Goal: Information Seeking & Learning: Learn about a topic

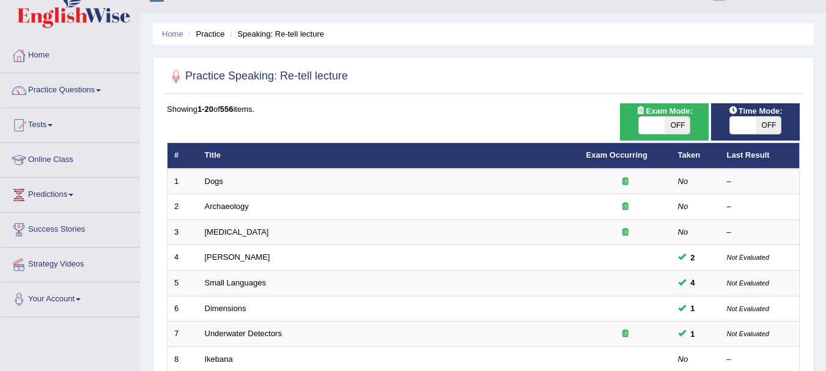
scroll to position [24, 0]
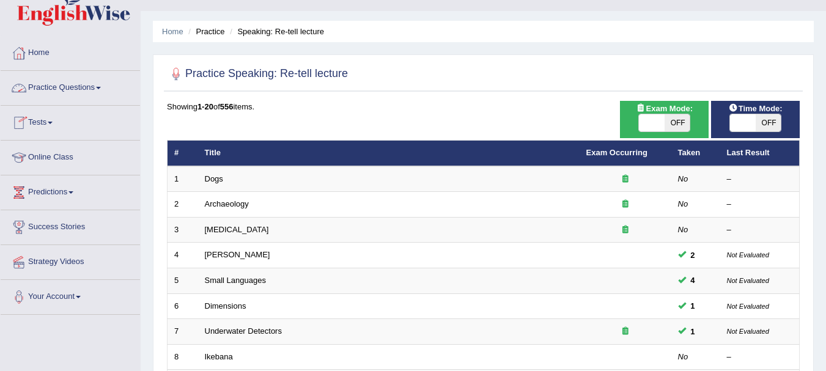
click at [67, 83] on link "Practice Questions" at bounding box center [70, 86] width 139 height 31
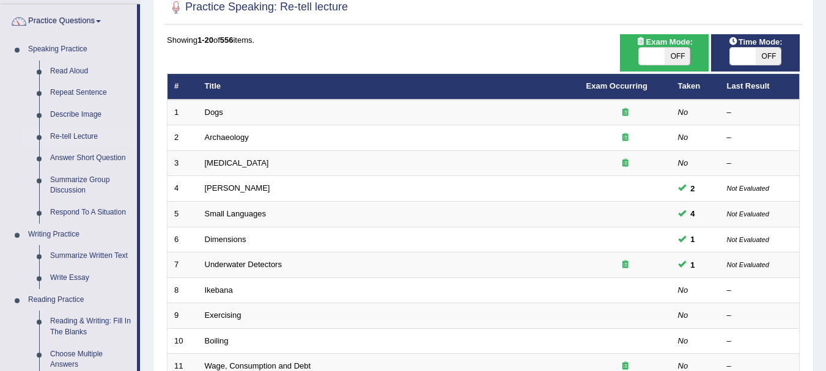
scroll to position [98, 0]
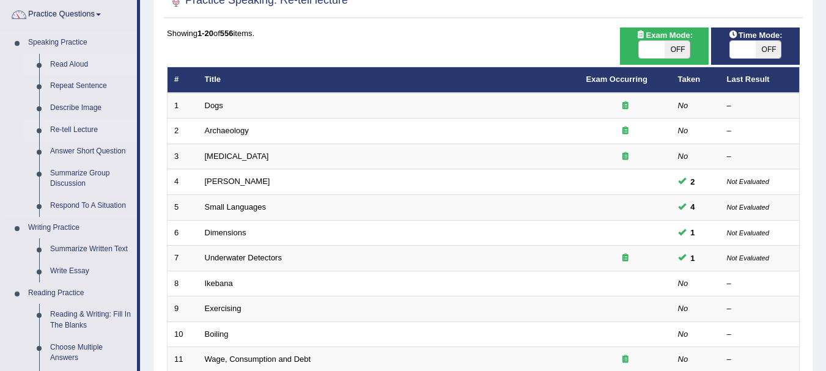
click at [79, 66] on link "Read Aloud" at bounding box center [91, 65] width 92 height 22
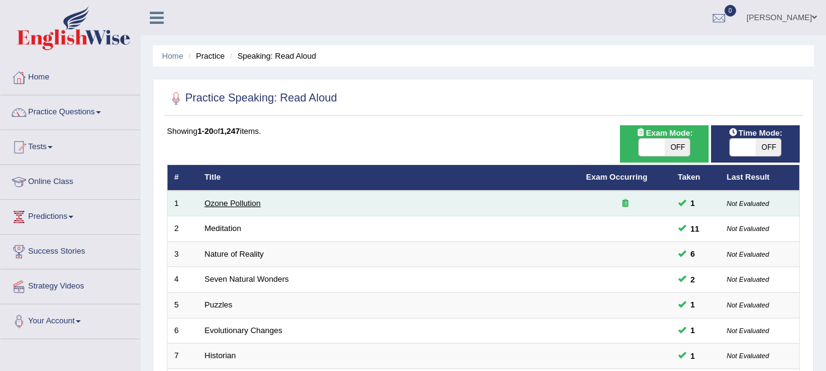
click at [229, 202] on link "Ozone Pollution" at bounding box center [233, 203] width 56 height 9
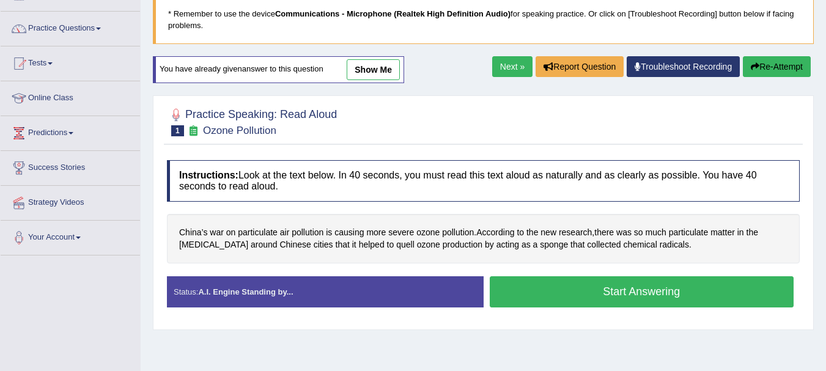
scroll to position [98, 0]
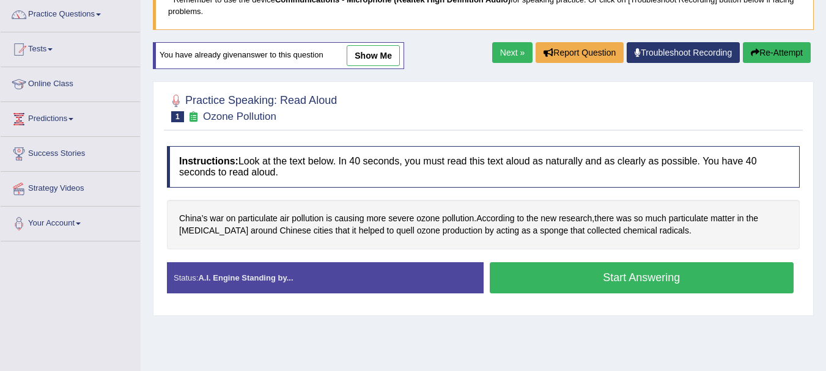
click at [629, 281] on button "Start Answering" at bounding box center [642, 277] width 305 height 31
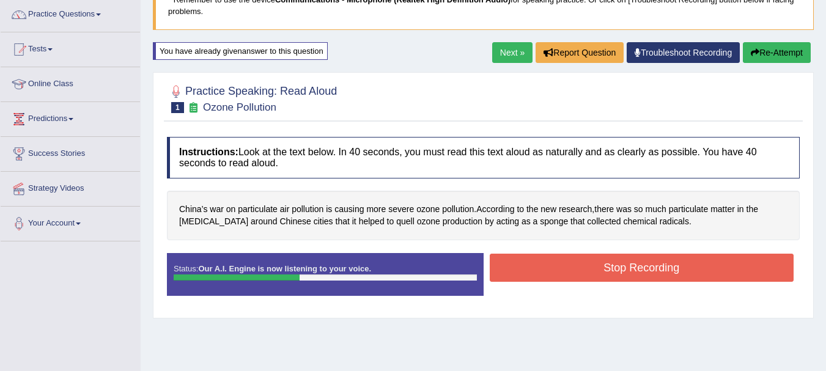
click at [629, 281] on button "Stop Recording" at bounding box center [642, 268] width 305 height 28
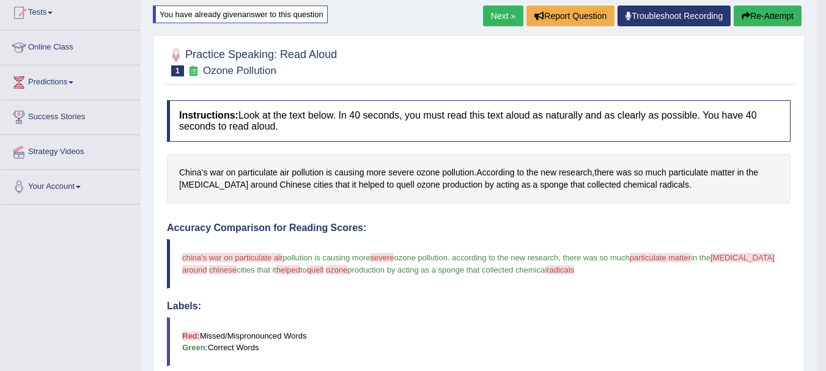
scroll to position [136, 0]
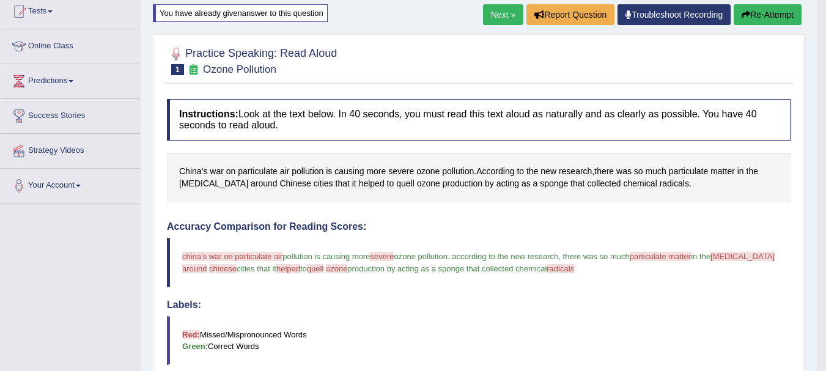
click at [494, 15] on link "Next »" at bounding box center [503, 14] width 40 height 21
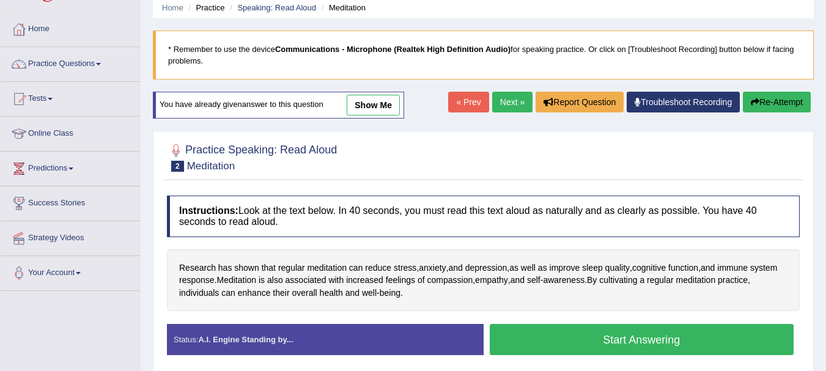
scroll to position [49, 0]
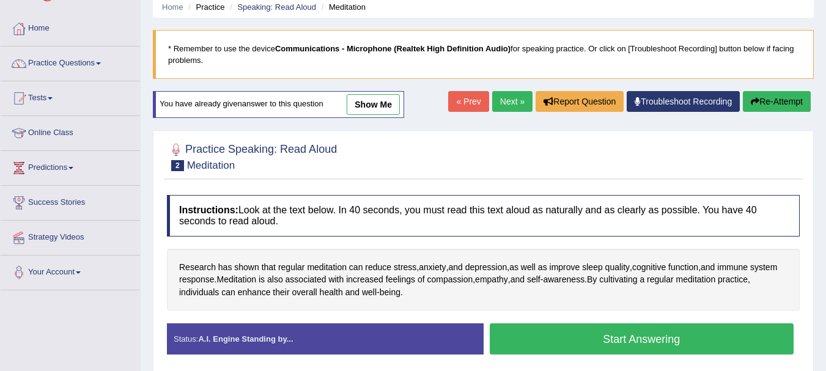
click at [569, 335] on button "Start Answering" at bounding box center [642, 338] width 305 height 31
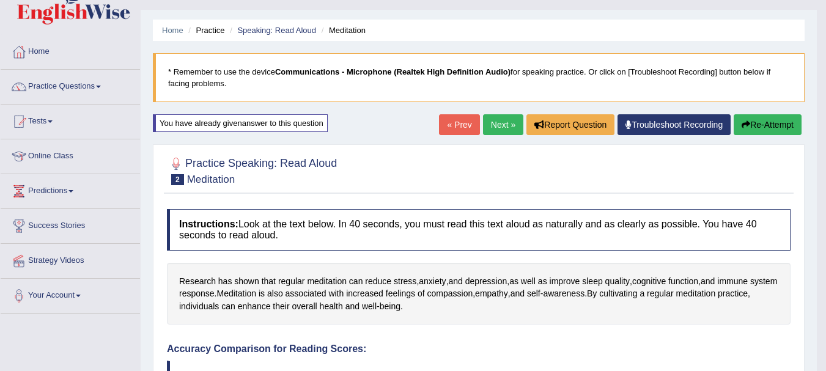
scroll to position [24, 0]
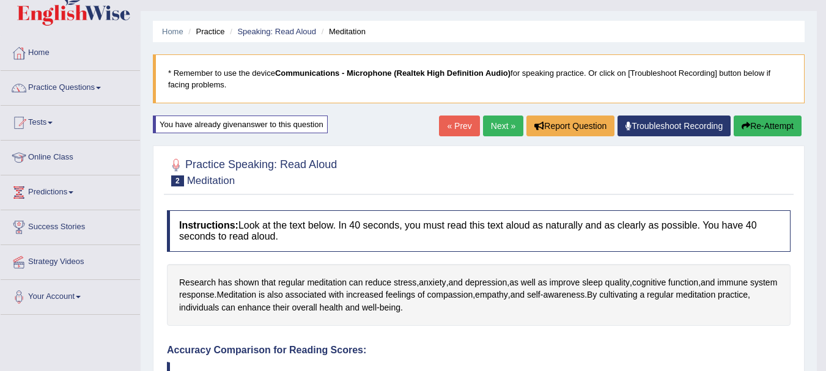
click at [514, 133] on link "Next »" at bounding box center [503, 126] width 40 height 21
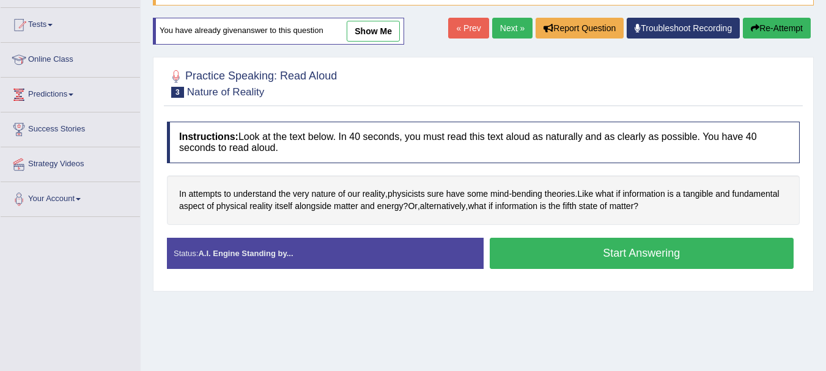
click at [599, 254] on button "Start Answering" at bounding box center [642, 253] width 305 height 31
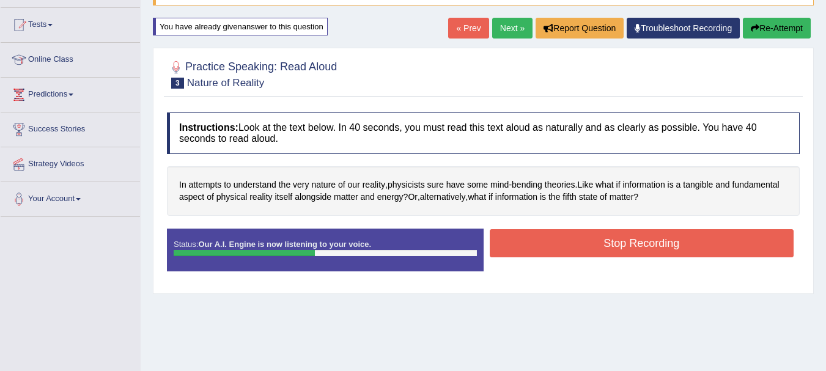
click at [589, 243] on button "Stop Recording" at bounding box center [642, 243] width 305 height 28
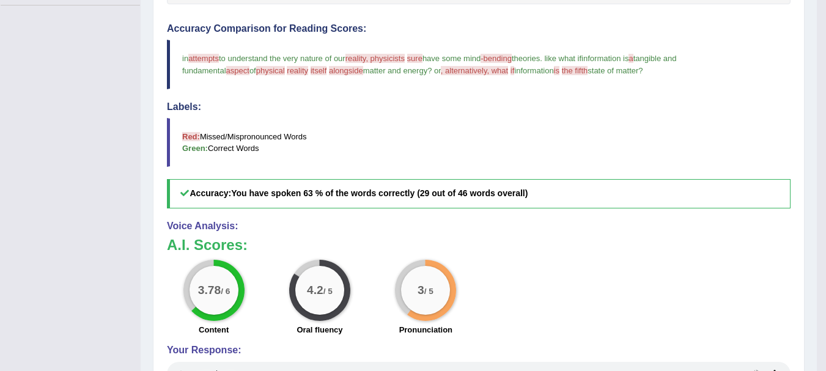
scroll to position [367, 0]
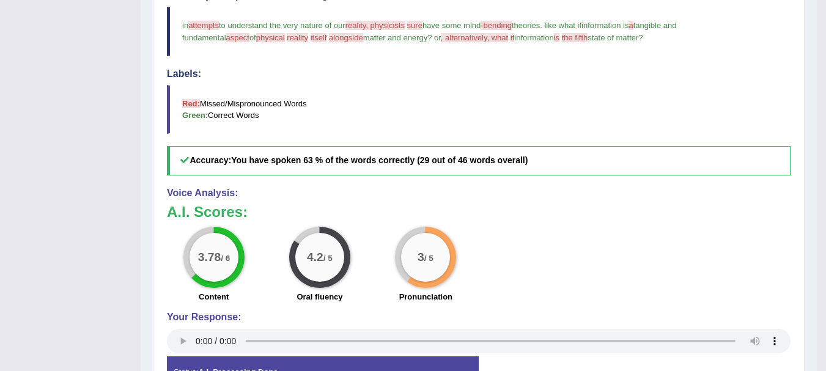
click at [526, 220] on h3 "A.I. Scores:" at bounding box center [479, 212] width 624 height 16
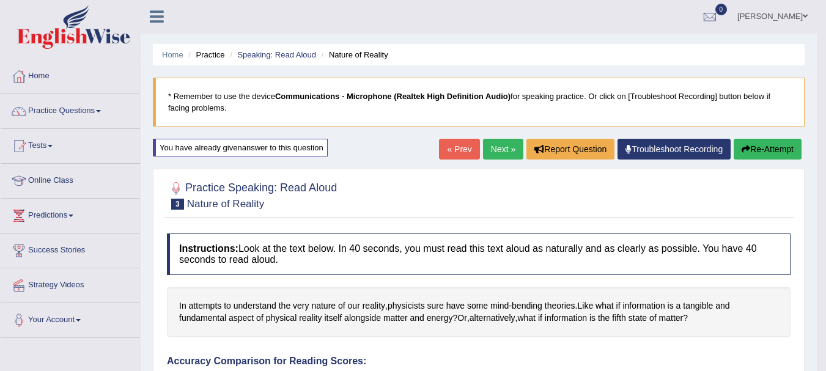
scroll to position [0, 0]
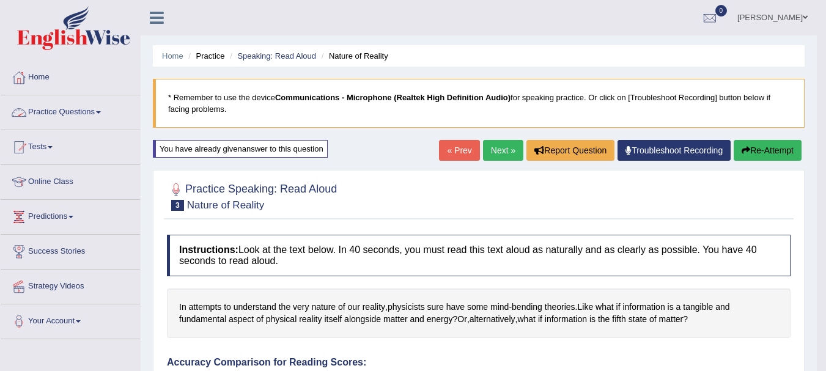
click at [45, 107] on link "Practice Questions" at bounding box center [70, 110] width 139 height 31
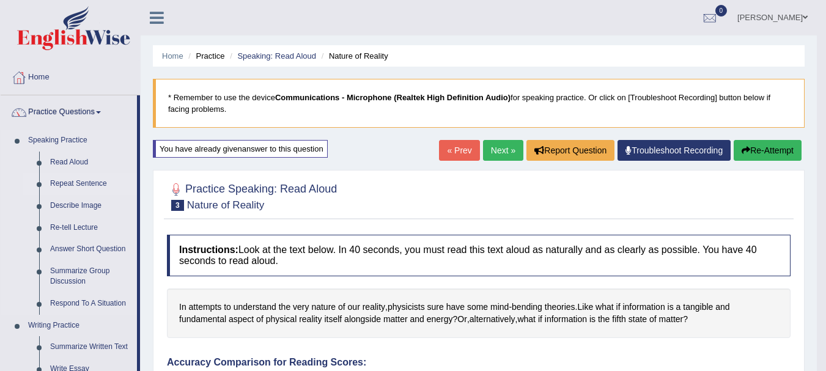
click at [60, 185] on link "Repeat Sentence" at bounding box center [91, 184] width 92 height 22
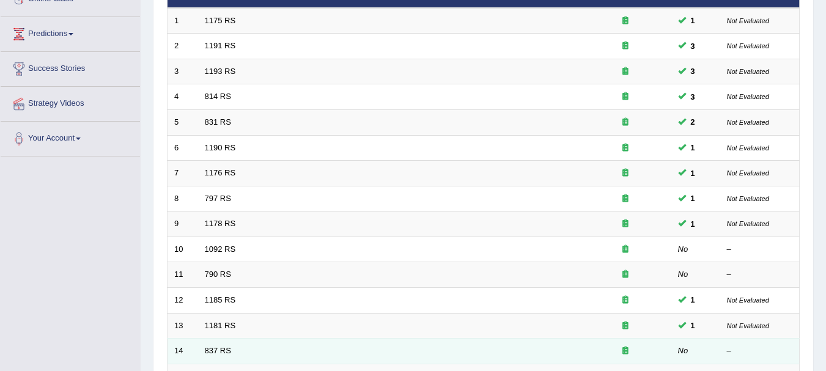
scroll to position [196, 0]
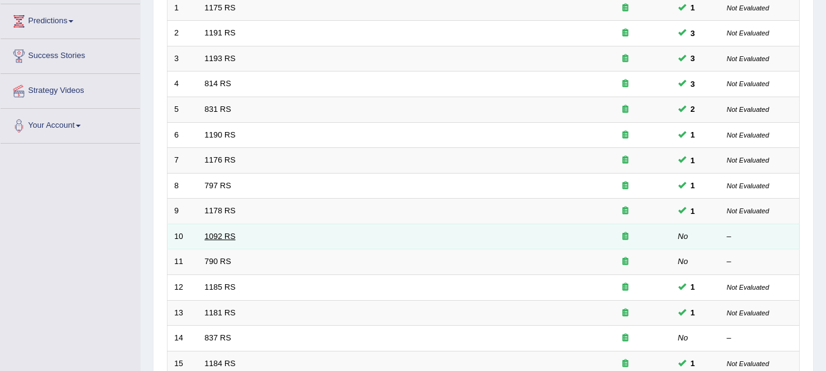
click at [224, 235] on link "1092 RS" at bounding box center [220, 236] width 31 height 9
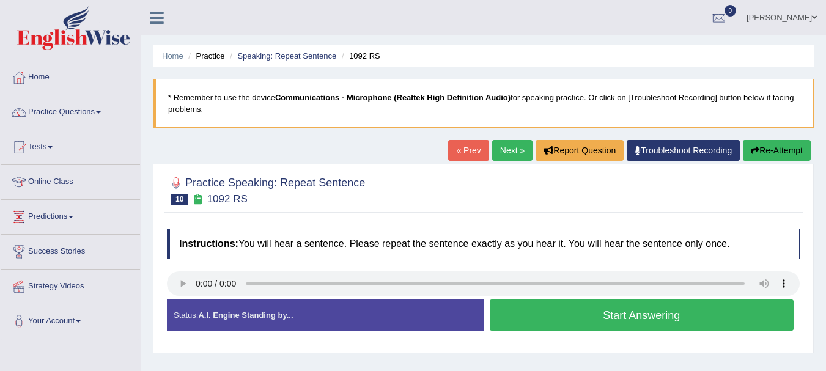
click at [560, 330] on button "Start Answering" at bounding box center [642, 315] width 305 height 31
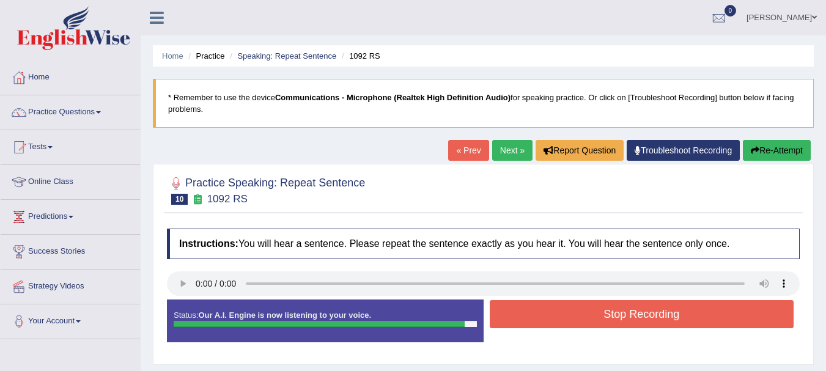
click at [568, 323] on button "Stop Recording" at bounding box center [642, 314] width 305 height 28
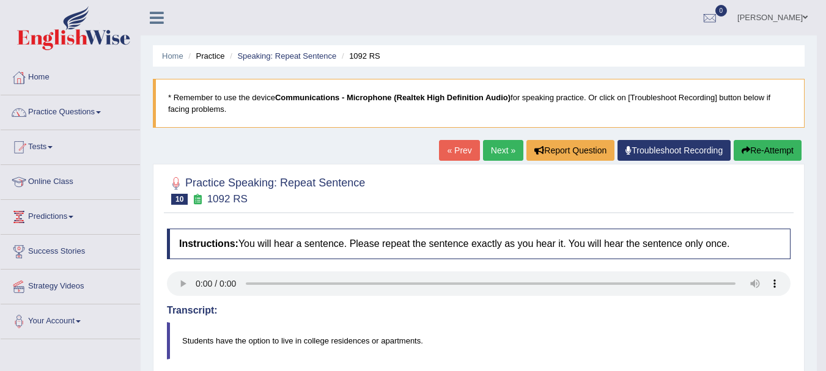
click at [765, 147] on button "Re-Attempt" at bounding box center [768, 150] width 68 height 21
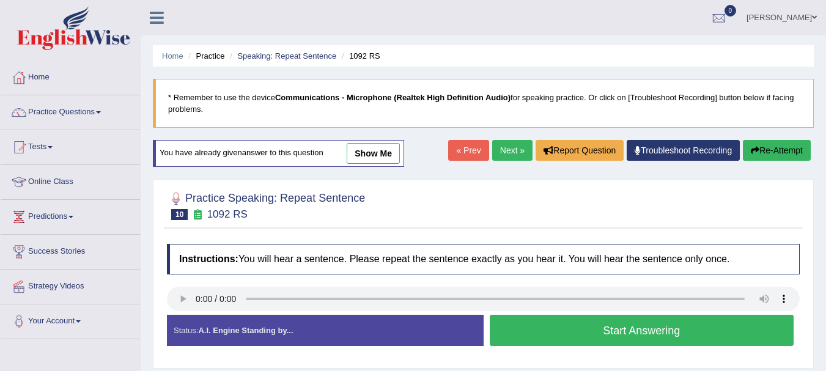
click at [622, 339] on button "Start Answering" at bounding box center [642, 330] width 305 height 31
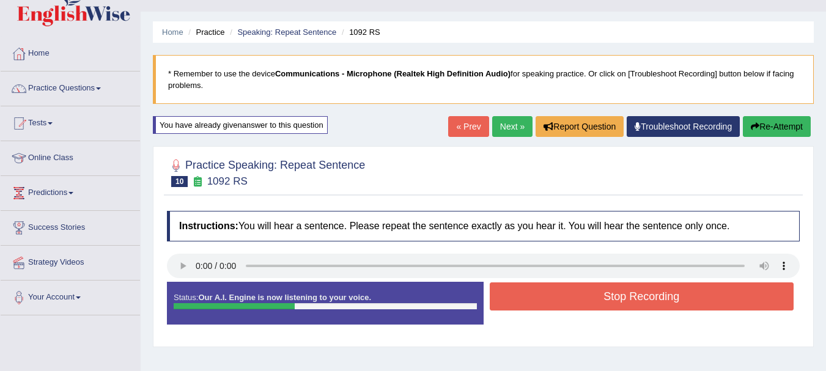
click at [622, 339] on div "Instructions: You will hear a sentence. Please repeat the sentence exactly as y…" at bounding box center [483, 273] width 639 height 136
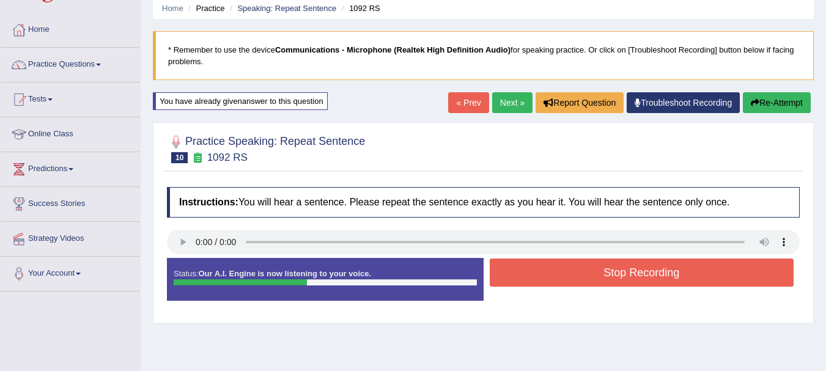
scroll to position [49, 0]
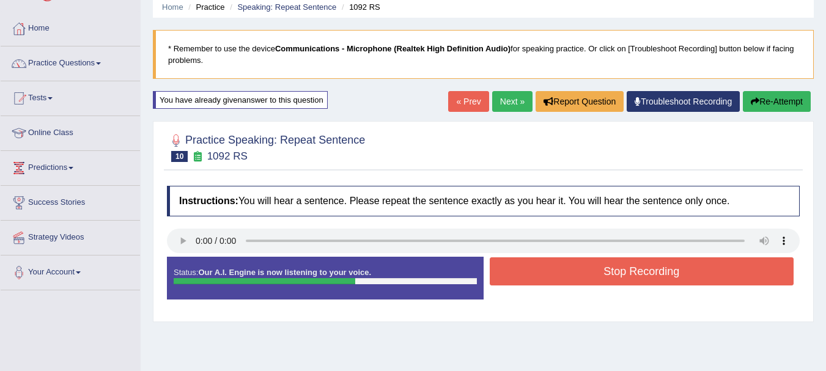
click at [608, 280] on button "Stop Recording" at bounding box center [642, 271] width 305 height 28
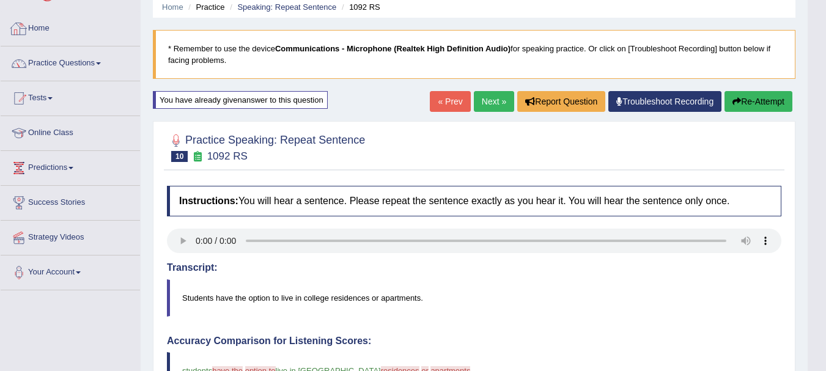
click at [135, 40] on div "Our A.I. Engine is working on your speech analysis! Please be patient. It may t…" at bounding box center [413, 185] width 826 height 371
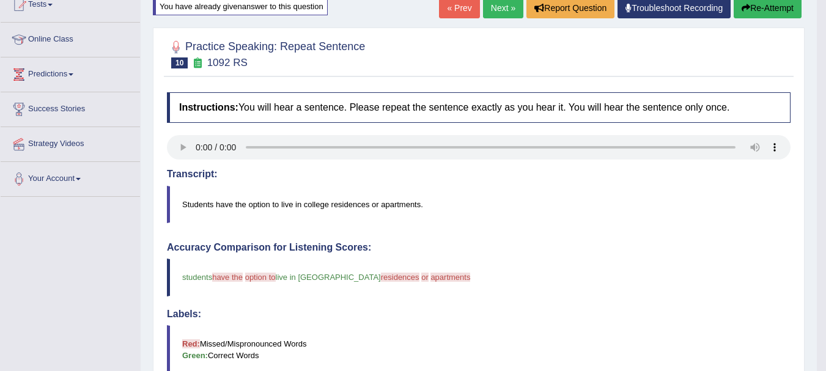
scroll to position [73, 0]
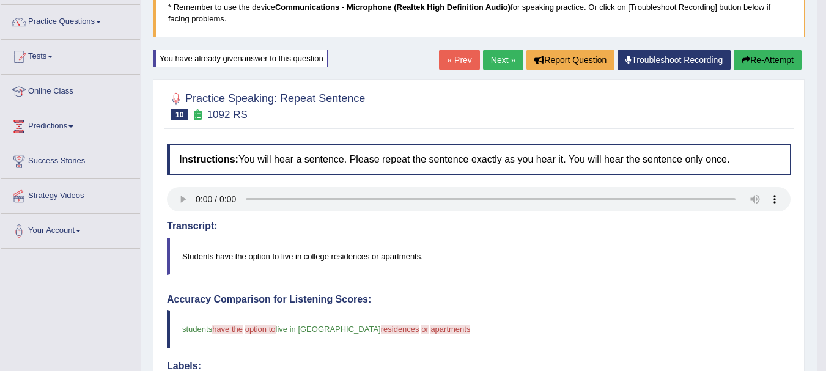
drag, startPoint x: 457, startPoint y: 258, endPoint x: 429, endPoint y: 172, distance: 90.1
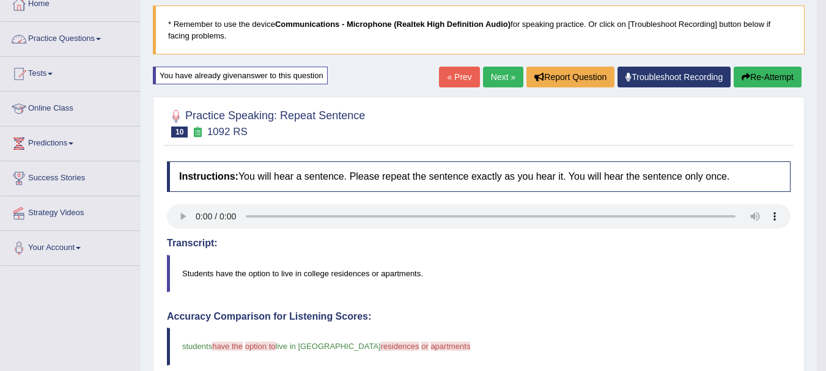
click at [1, 44] on link "Practice Questions" at bounding box center [70, 37] width 139 height 31
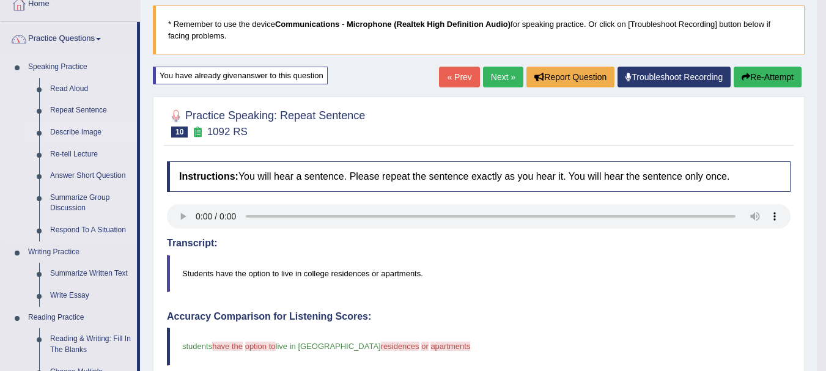
click at [61, 131] on link "Describe Image" at bounding box center [91, 133] width 92 height 22
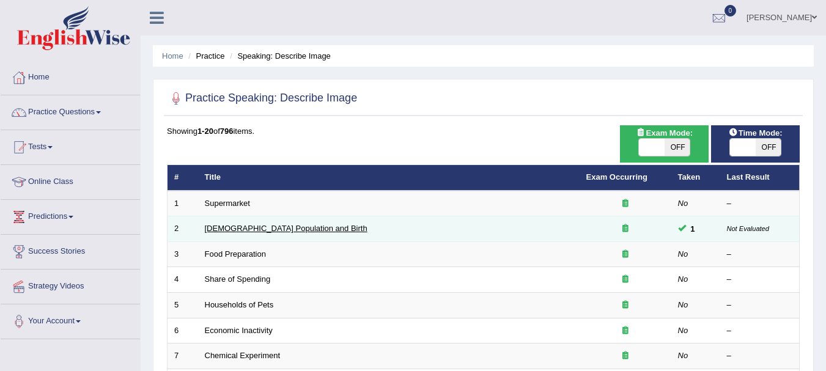
click at [231, 227] on link "Australia Population and Birth" at bounding box center [286, 228] width 163 height 9
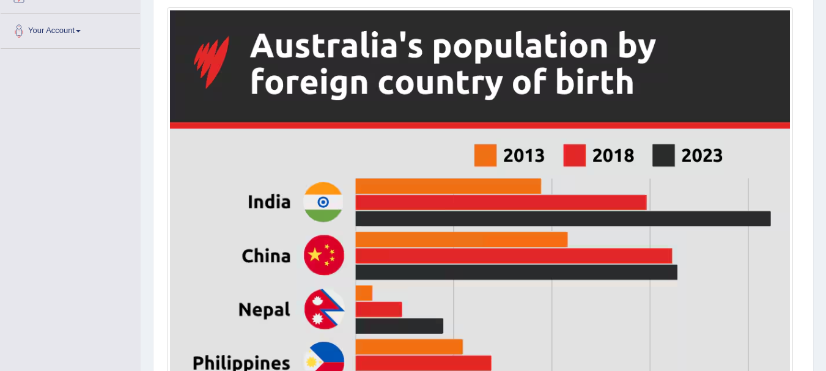
scroll to position [279, 0]
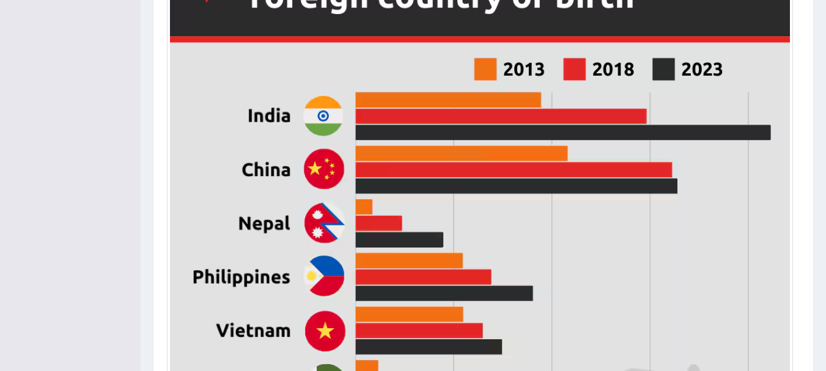
scroll to position [401, 0]
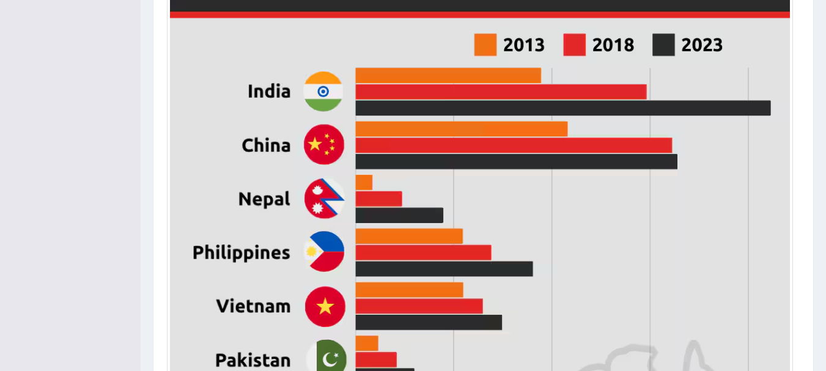
click at [454, 300] on img at bounding box center [480, 295] width 620 height 790
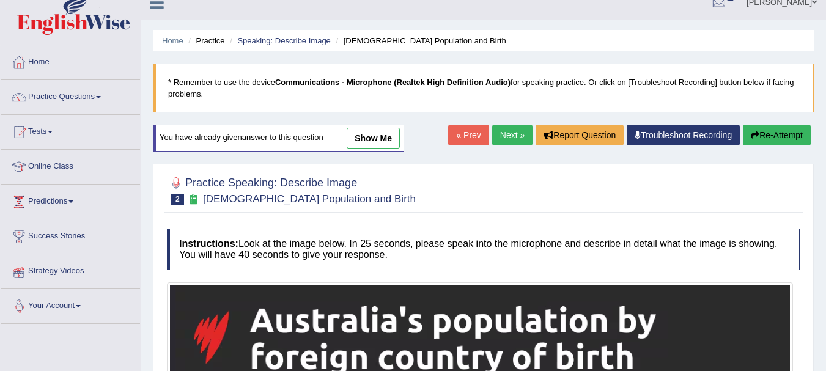
scroll to position [0, 0]
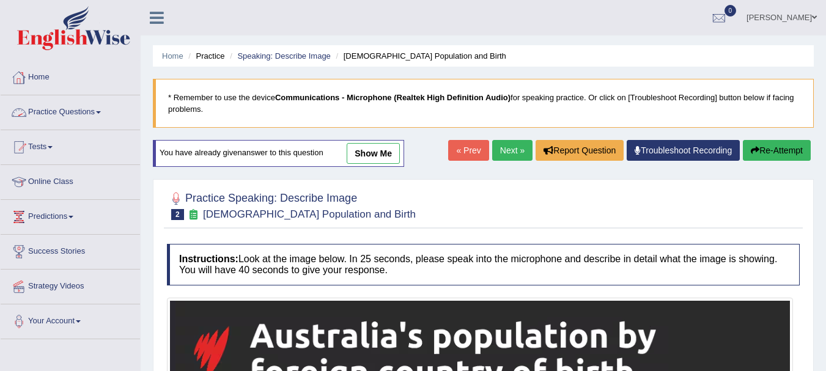
click at [67, 114] on link "Practice Questions" at bounding box center [70, 110] width 139 height 31
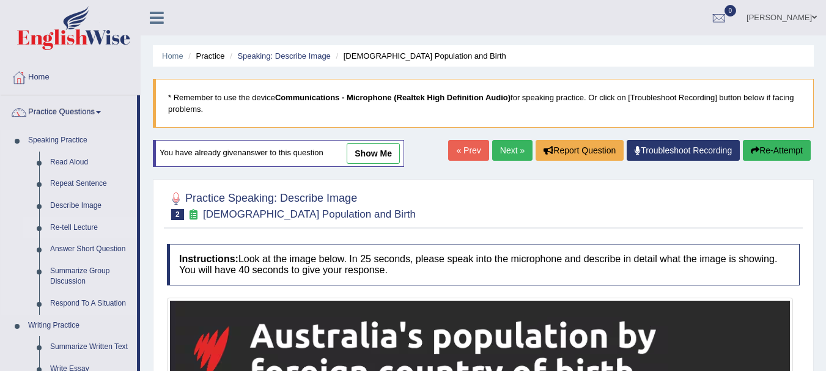
click at [59, 225] on link "Re-tell Lecture" at bounding box center [91, 228] width 92 height 22
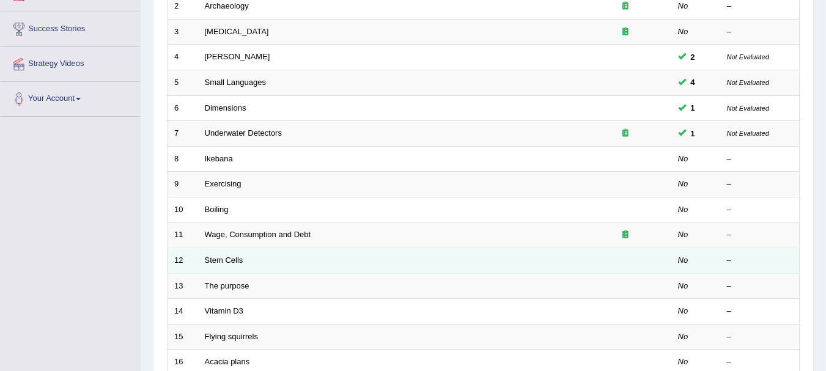
scroll to position [220, 0]
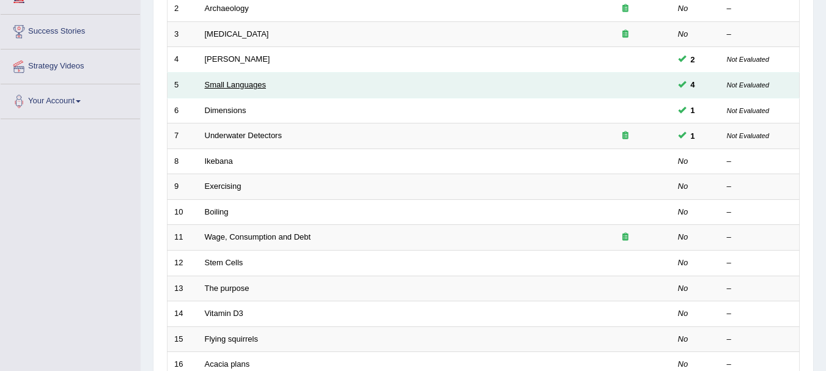
click at [230, 88] on link "Small Languages" at bounding box center [235, 84] width 61 height 9
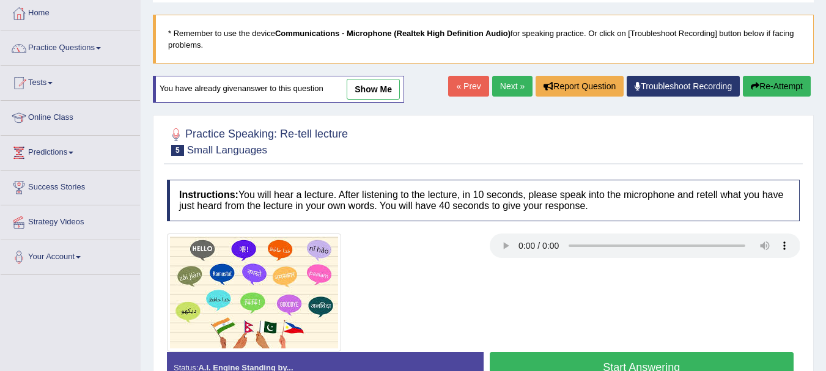
scroll to position [98, 0]
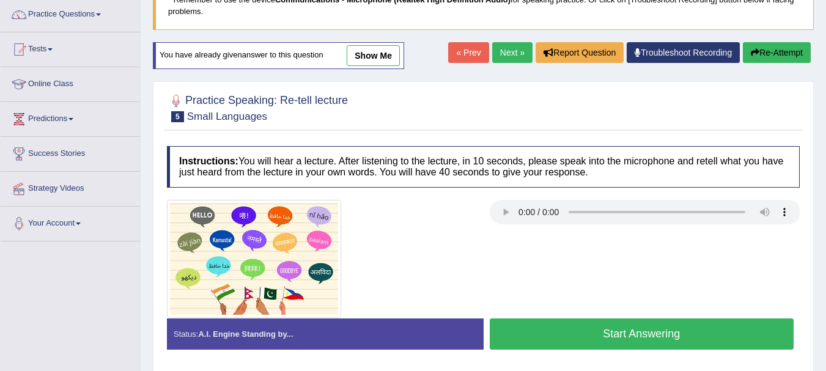
click at [58, 17] on link "Practice Questions" at bounding box center [70, 13] width 139 height 31
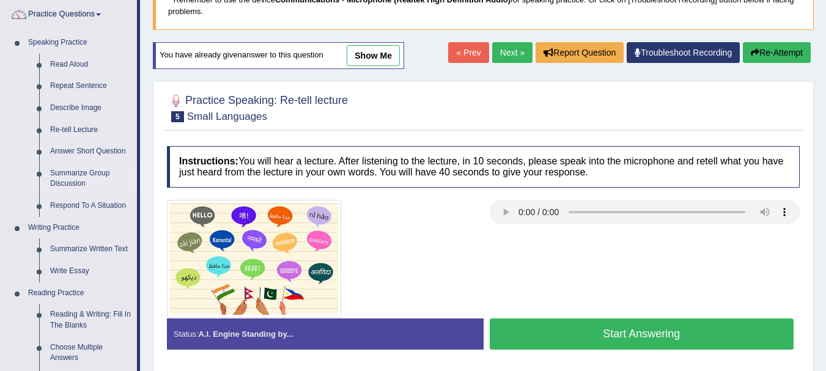
click at [58, 173] on link "Summarize Group Discussion" at bounding box center [91, 179] width 92 height 32
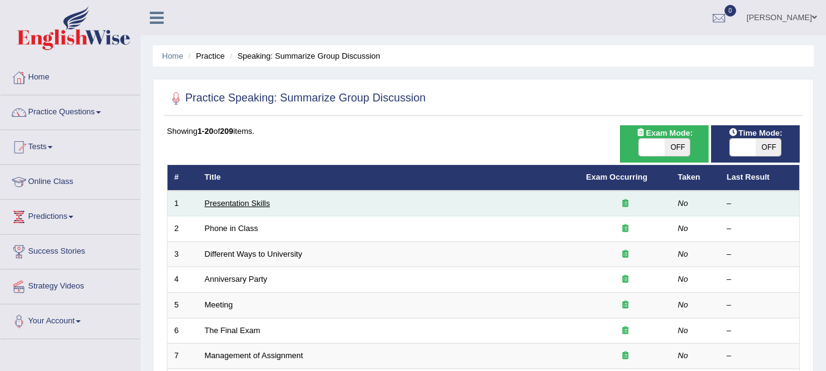
click at [229, 204] on link "Presentation Skills" at bounding box center [237, 203] width 65 height 9
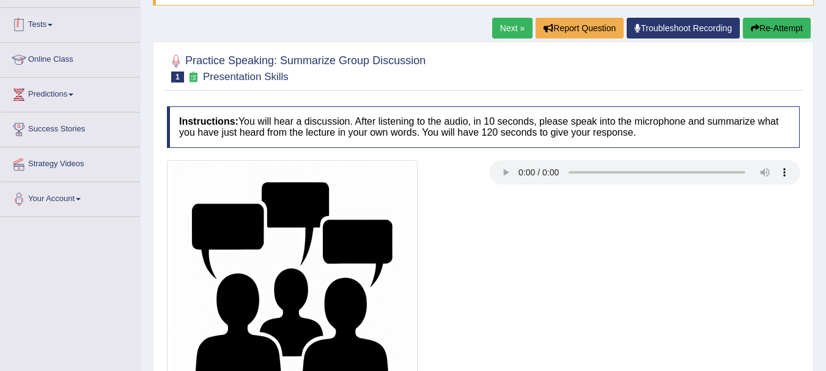
scroll to position [98, 0]
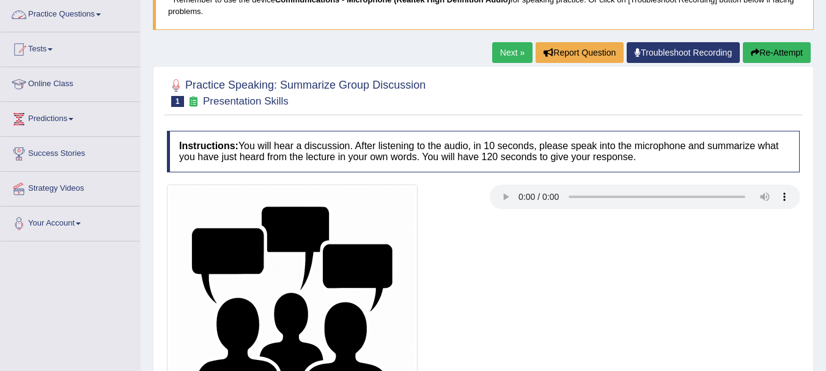
click at [85, 10] on link "Practice Questions" at bounding box center [70, 13] width 139 height 31
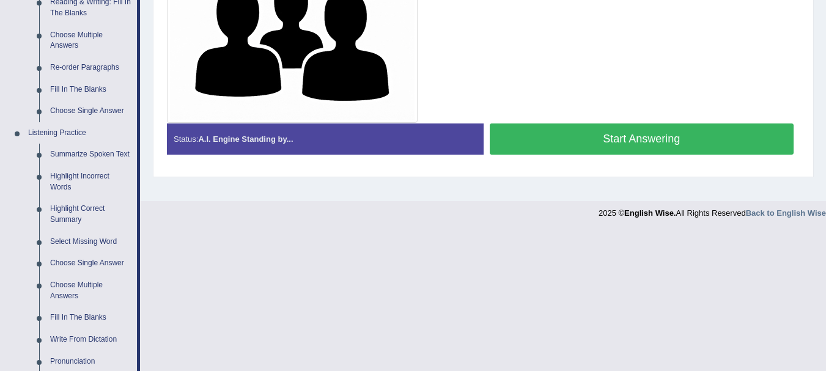
scroll to position [418, 0]
